Goal: Find specific page/section: Find specific page/section

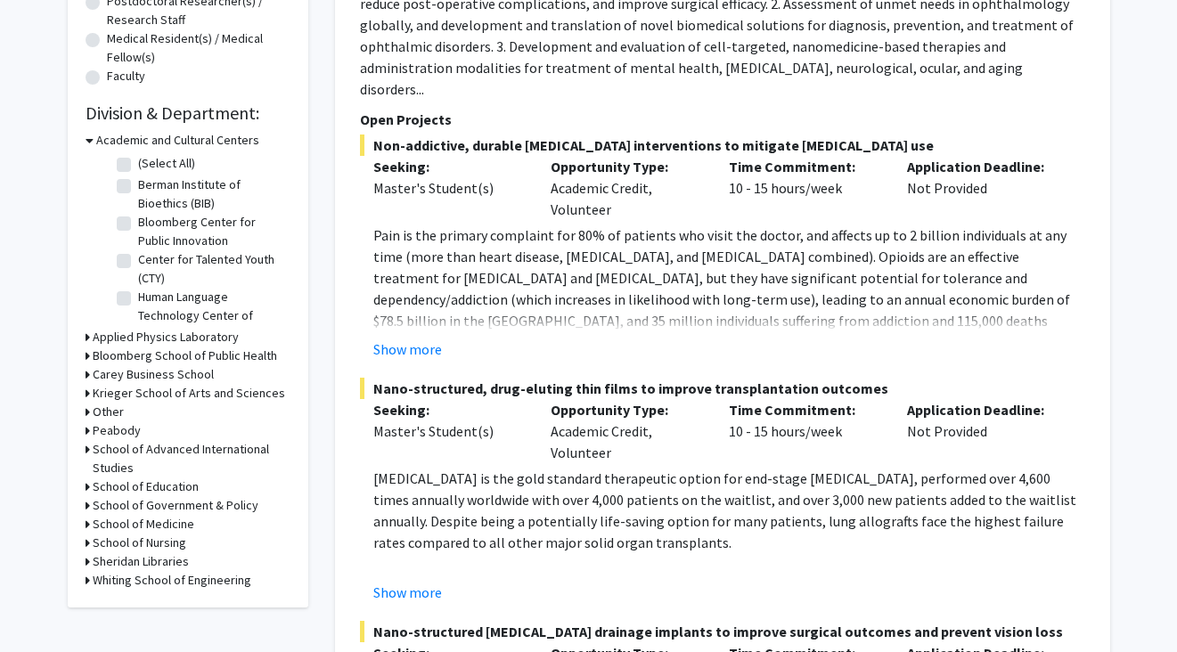
scroll to position [447, 0]
click at [156, 393] on h3 "Krieger School of Arts and Sciences" at bounding box center [189, 392] width 192 height 19
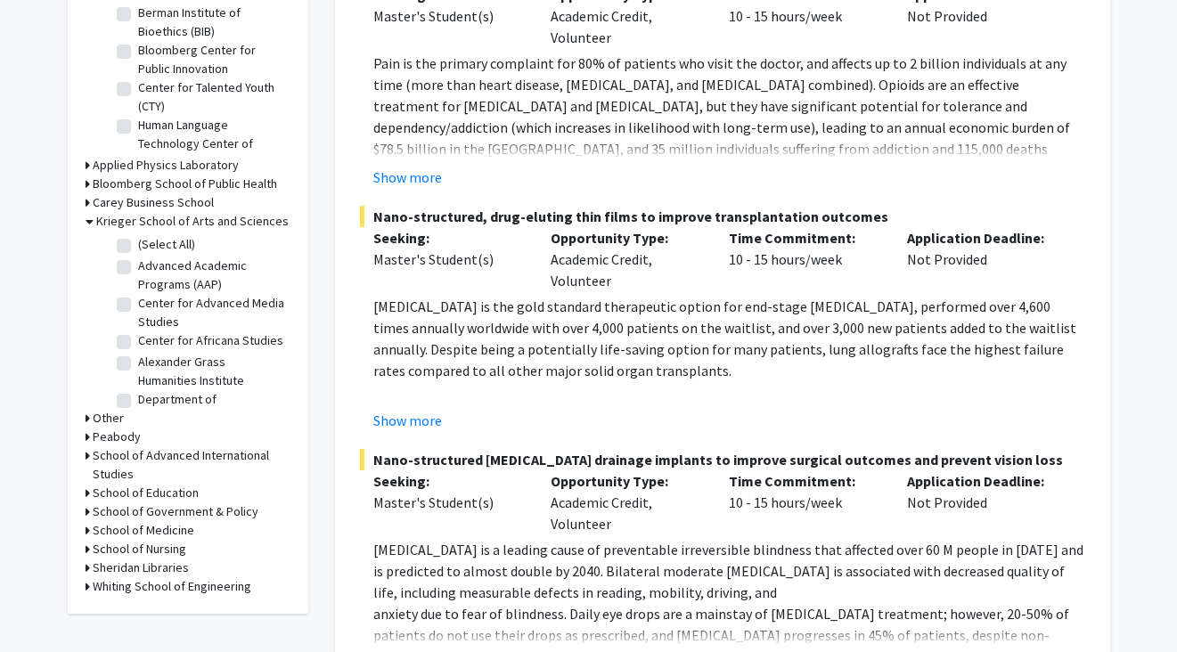
scroll to position [628, 0]
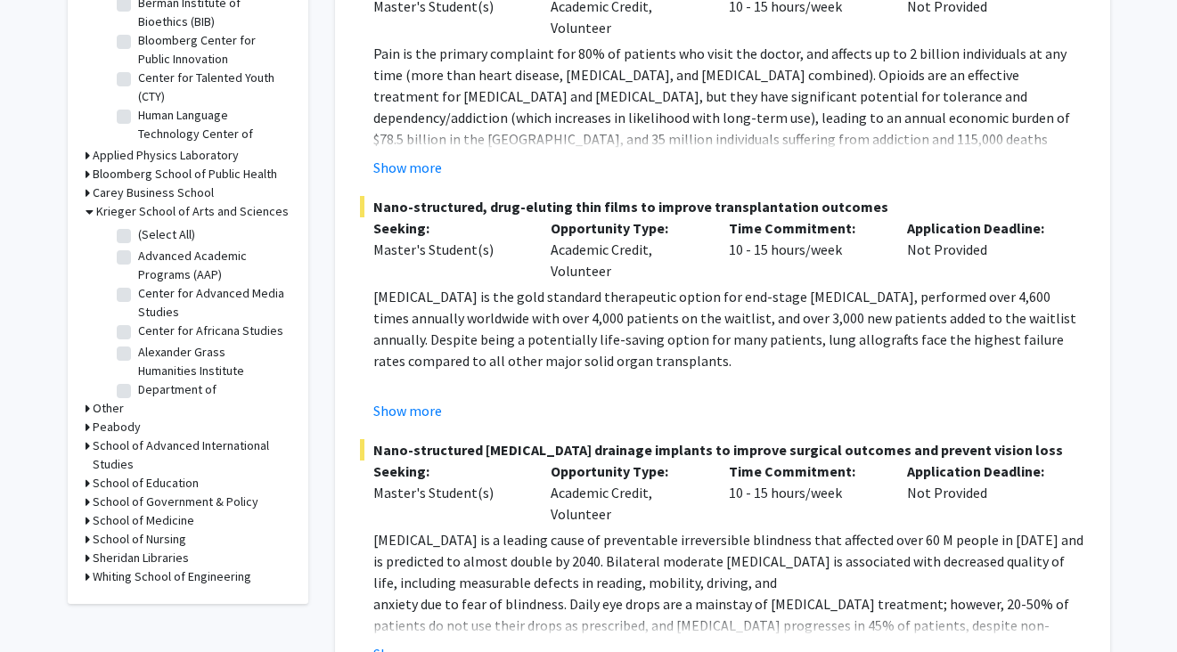
click at [138, 234] on label "(Select All)" at bounding box center [166, 234] width 57 height 19
click at [138, 234] on input "(Select All)" at bounding box center [144, 231] width 12 height 12
checkbox input "true"
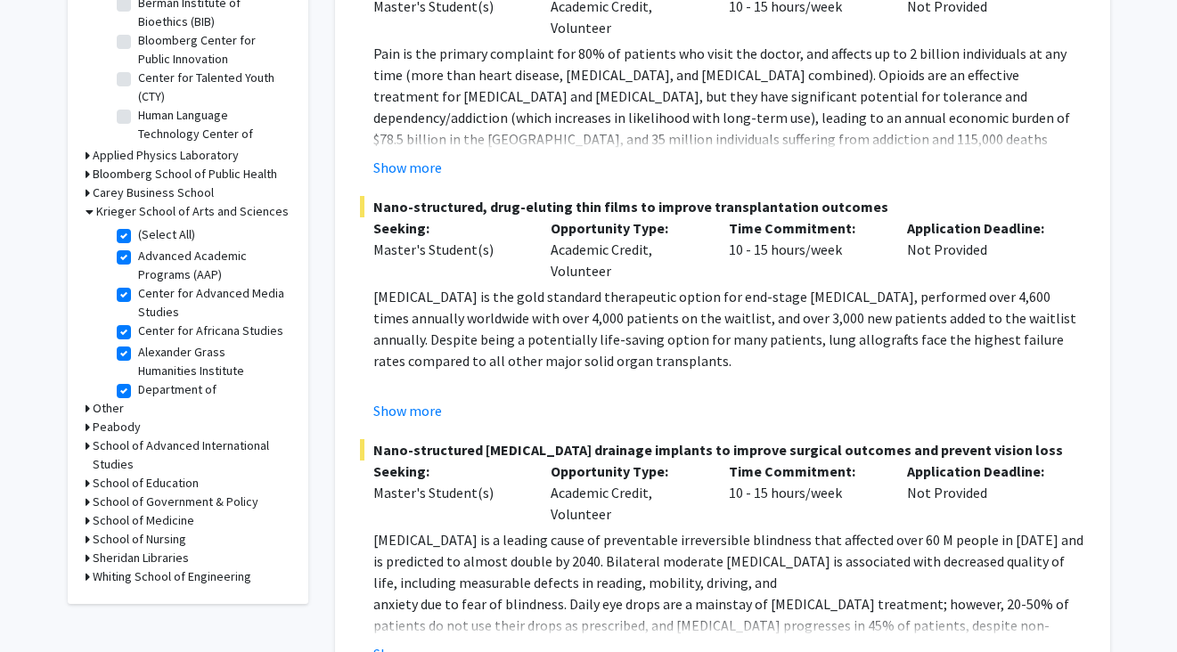
checkbox input "true"
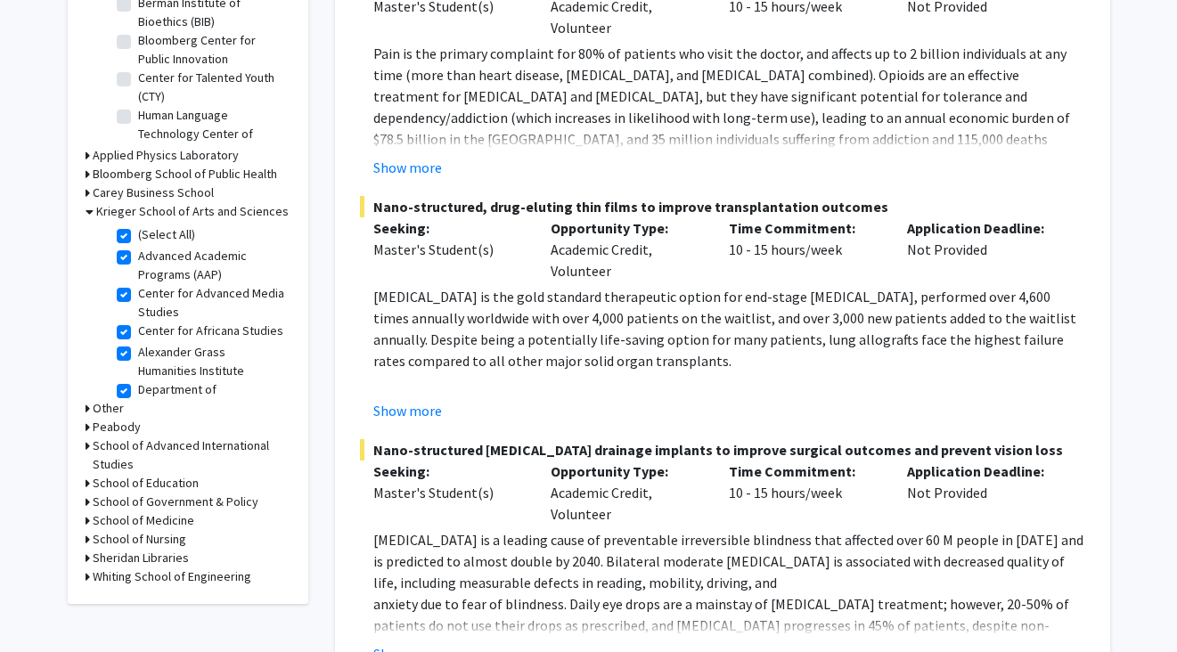
checkbox input "true"
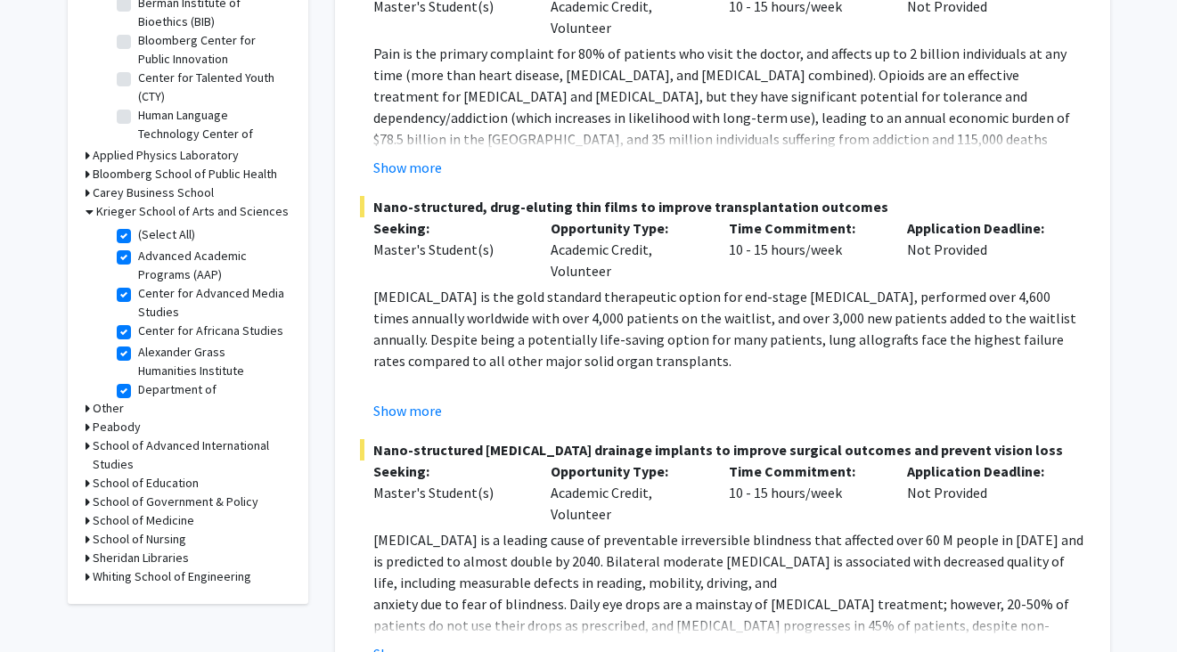
checkbox input "true"
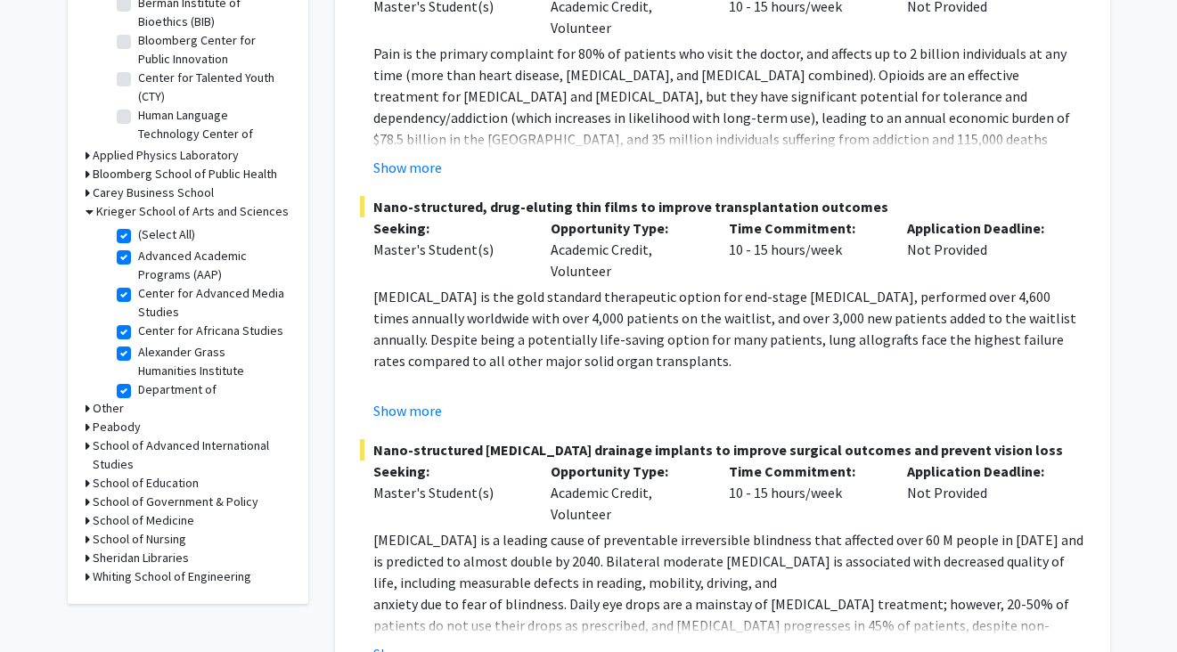
checkbox input "true"
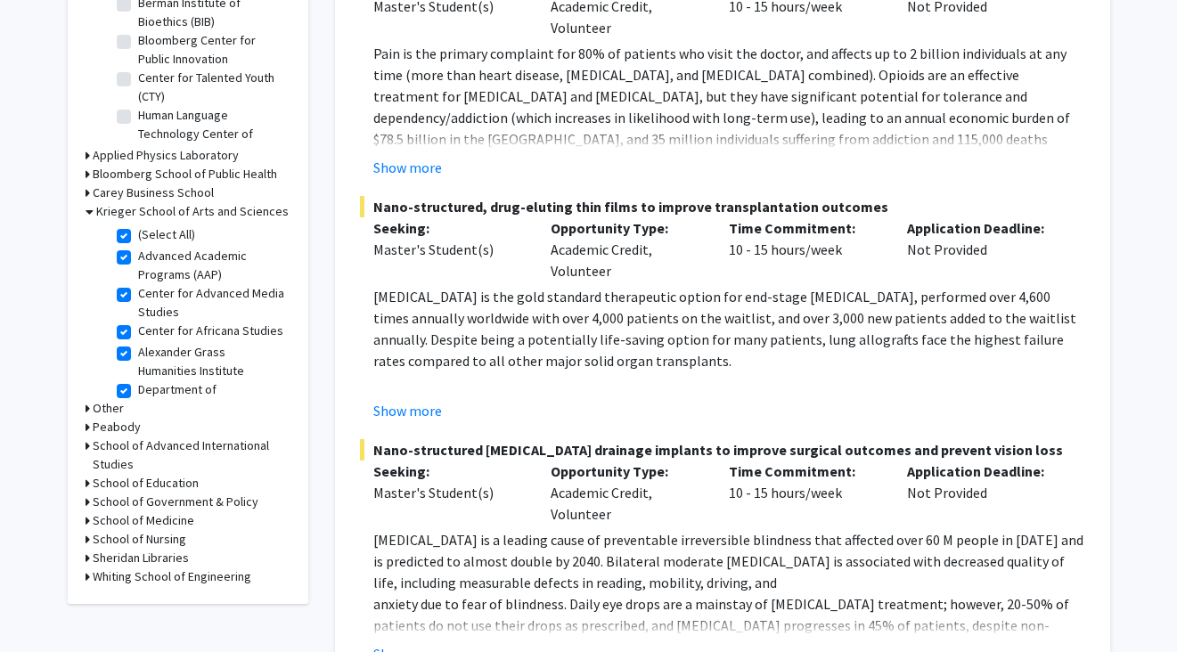
checkbox input "true"
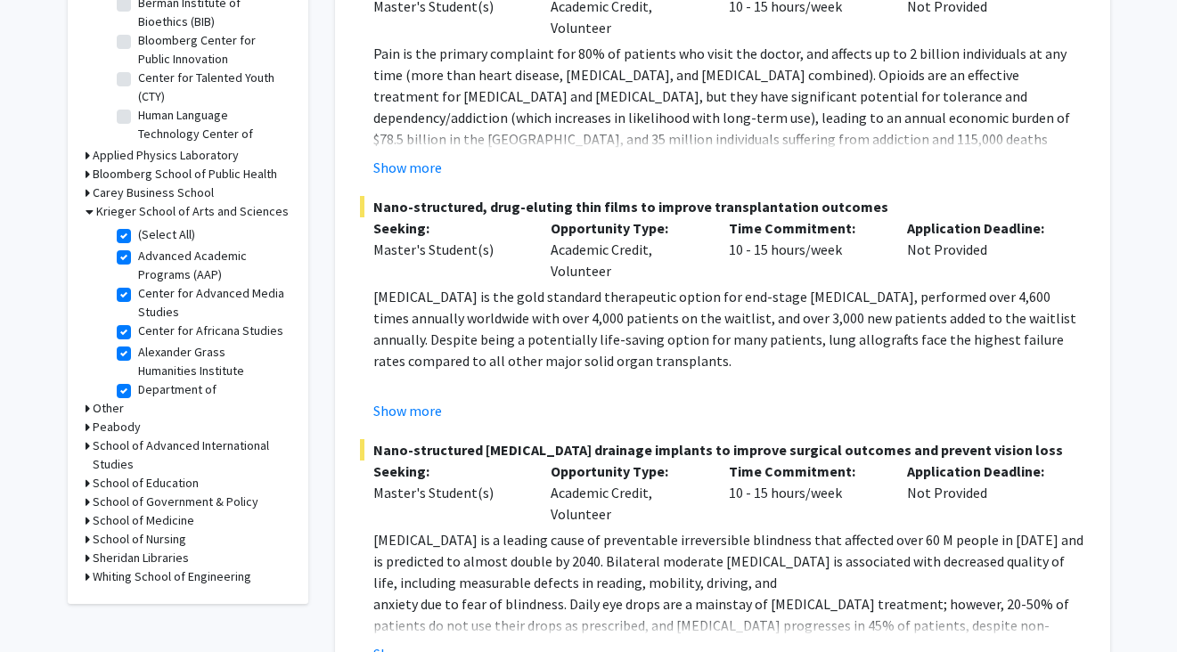
checkbox input "true"
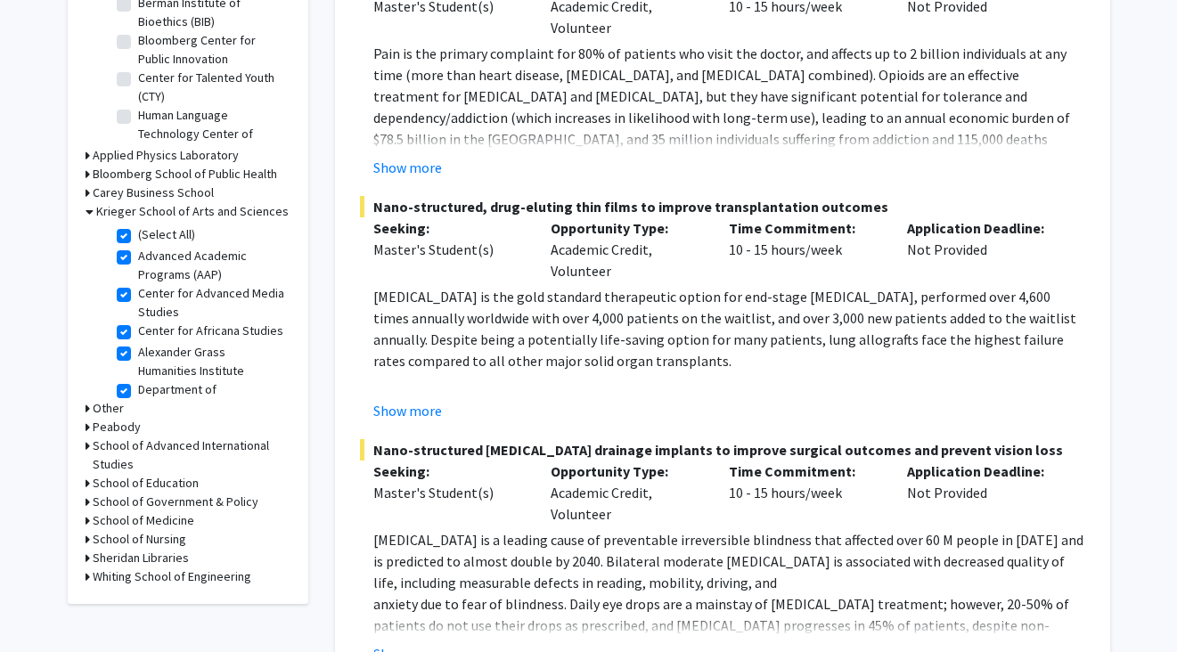
checkbox input "true"
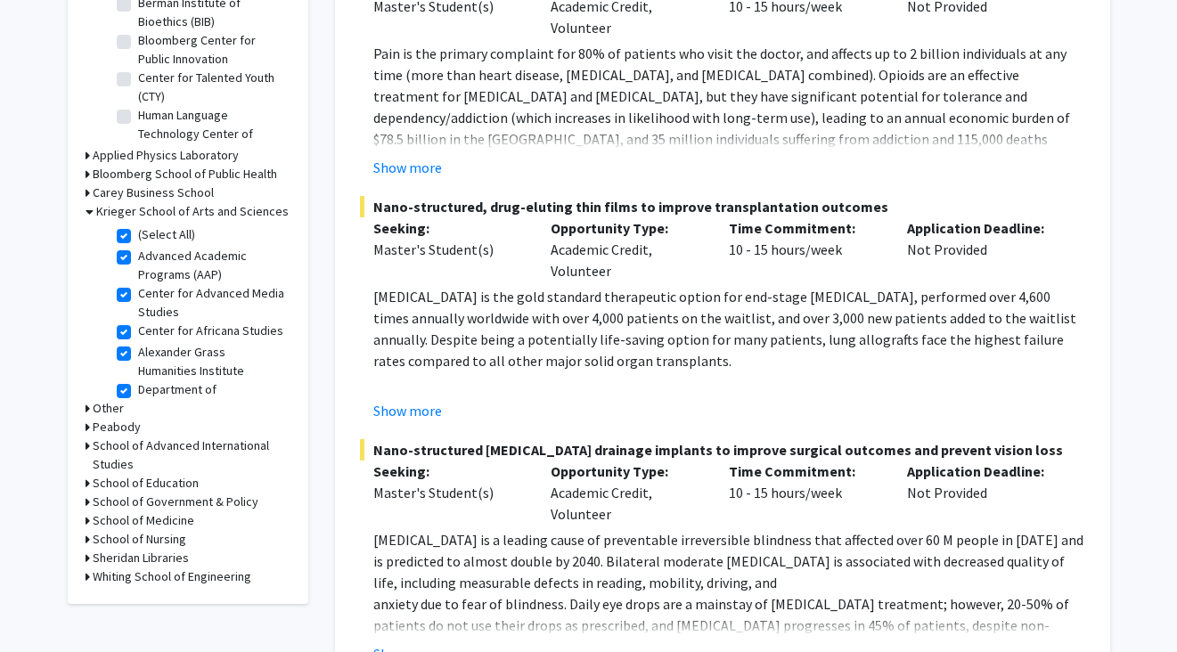
checkbox input "true"
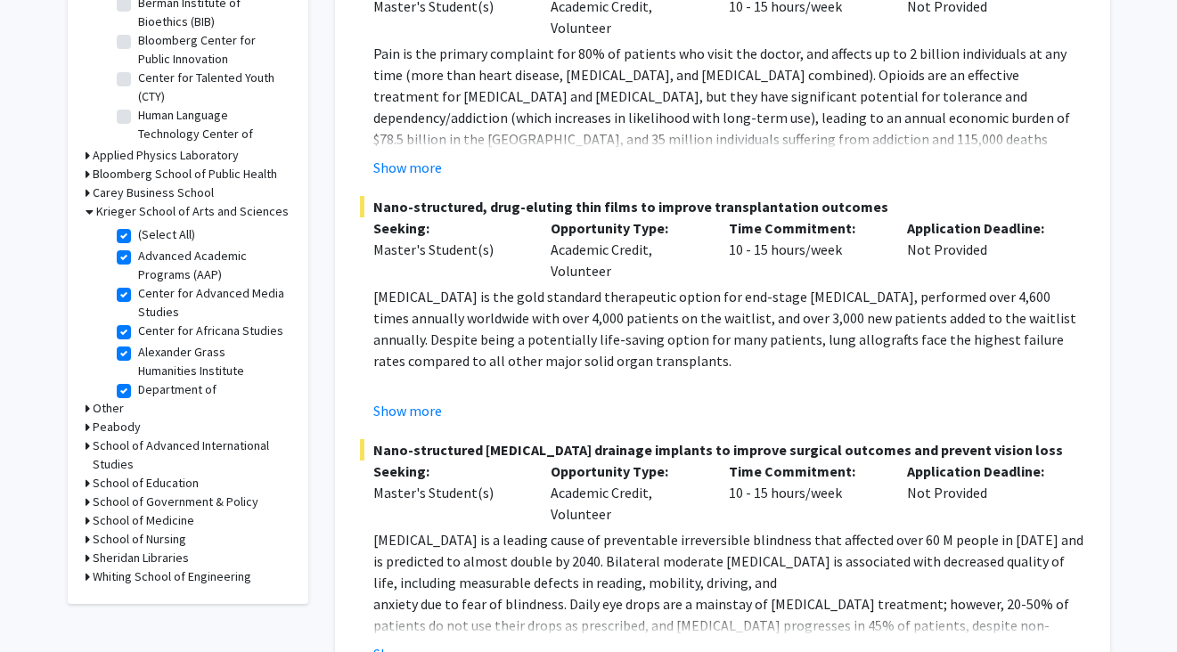
checkbox input "true"
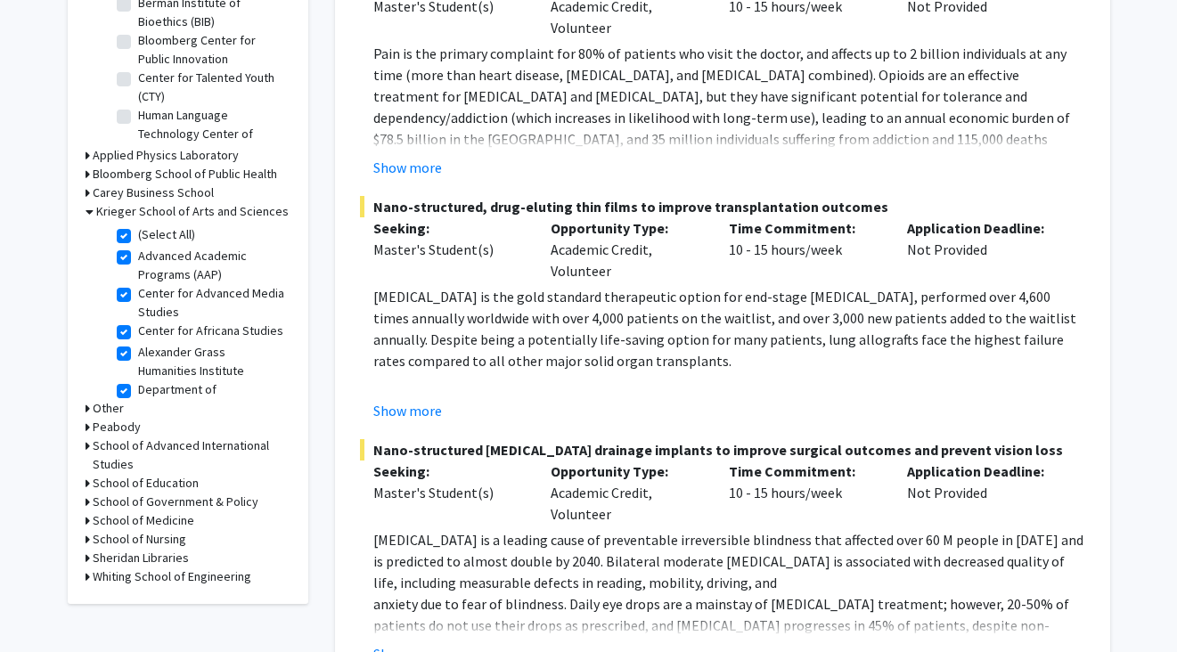
checkbox input "true"
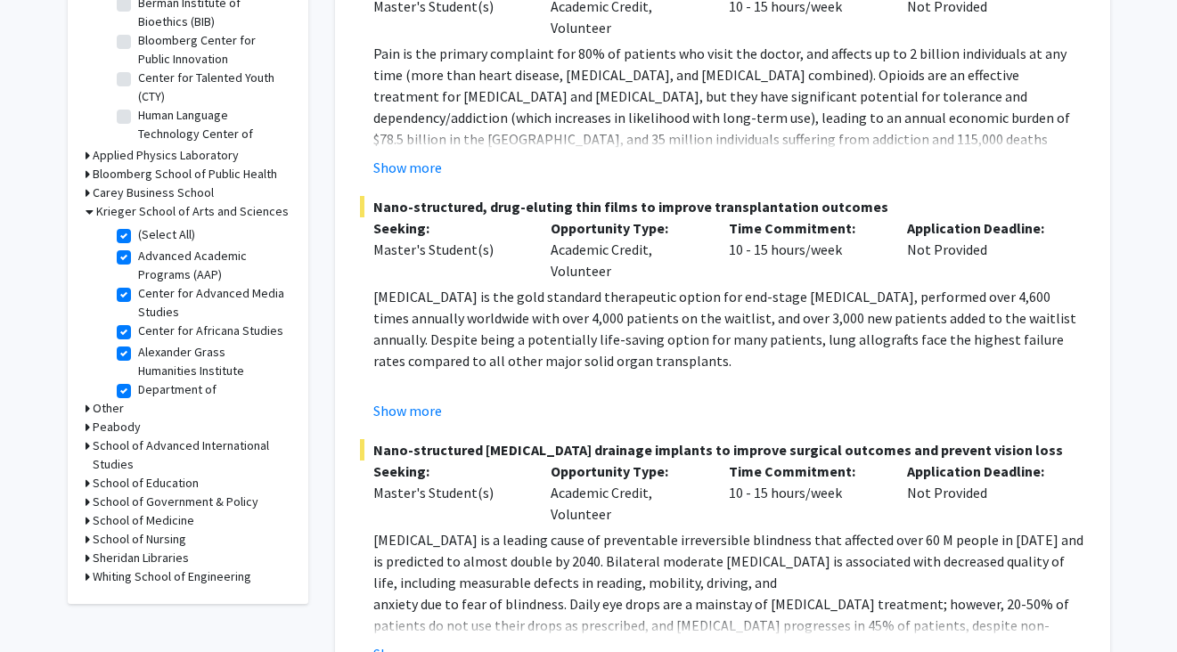
checkbox input "true"
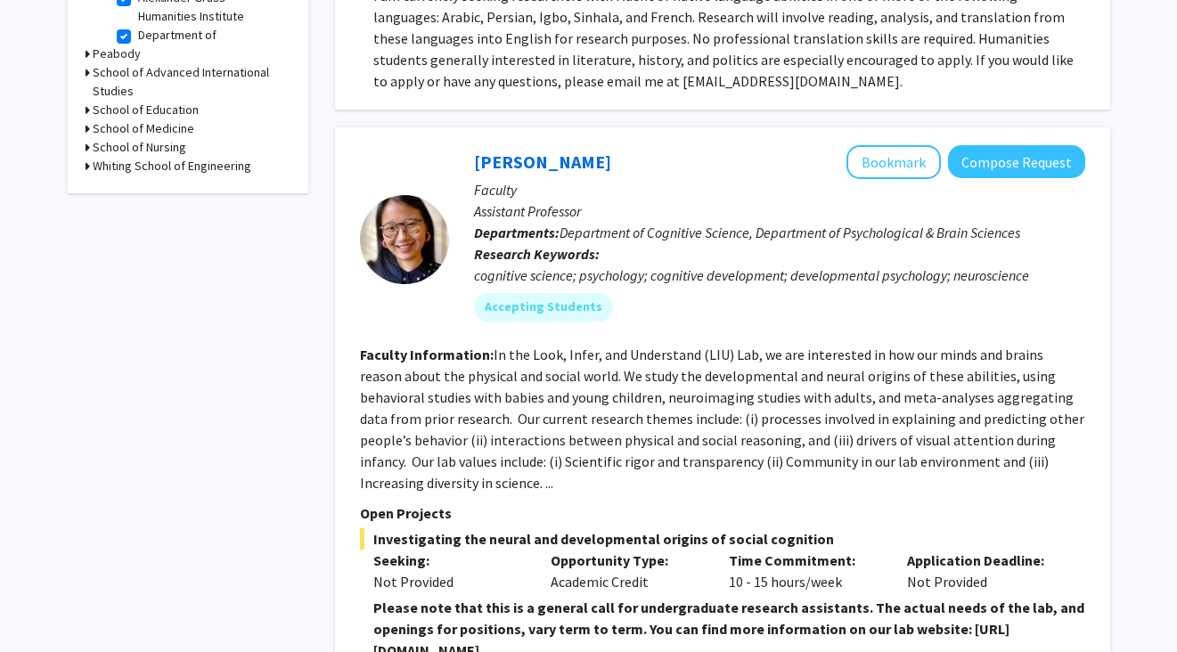
scroll to position [812, 0]
